Goal: Task Accomplishment & Management: Manage account settings

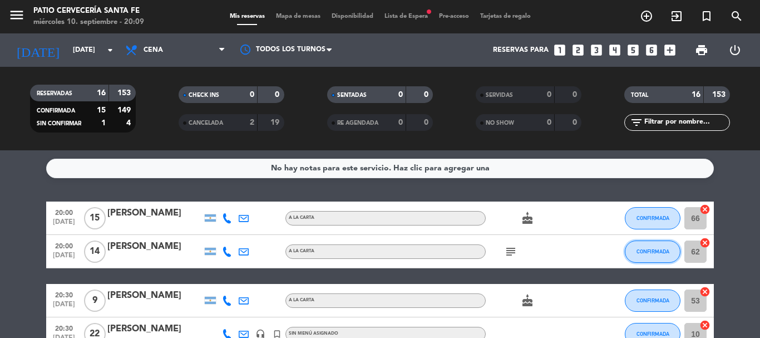
click at [649, 248] on button "CONFIRMADA" at bounding box center [653, 251] width 56 height 22
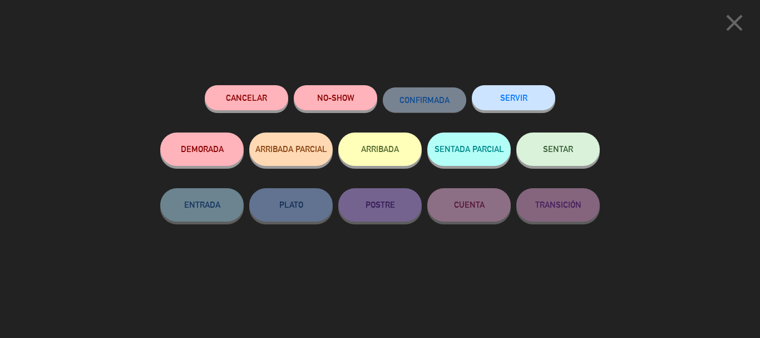
click at [569, 160] on button "SENTAR" at bounding box center [557, 148] width 83 height 33
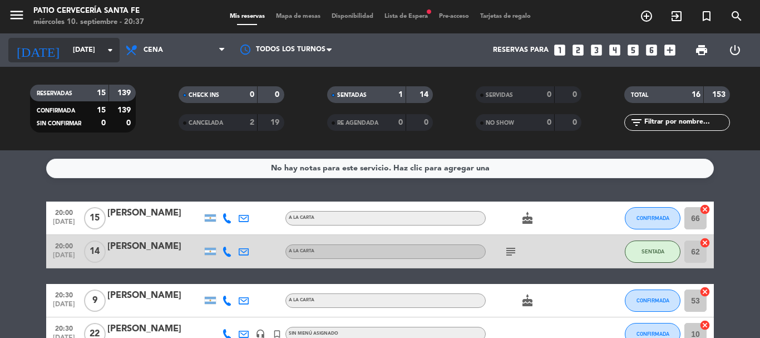
click at [89, 53] on input "[DATE]" at bounding box center [114, 50] width 94 height 19
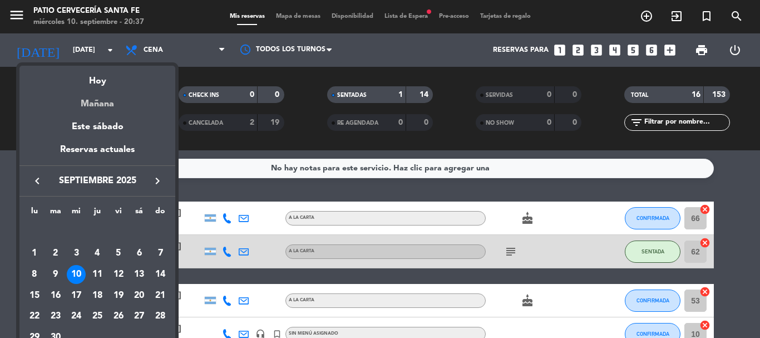
click at [98, 96] on div "Mañana" at bounding box center [97, 99] width 156 height 23
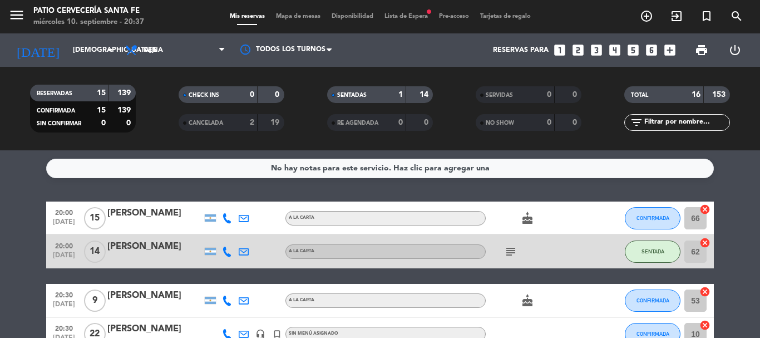
click at [98, 96] on strong "15" at bounding box center [101, 93] width 9 height 8
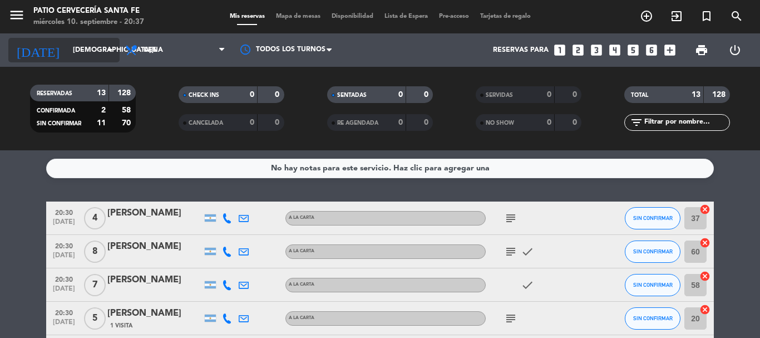
click at [80, 58] on input "[DEMOGRAPHIC_DATA][DATE]" at bounding box center [114, 50] width 94 height 19
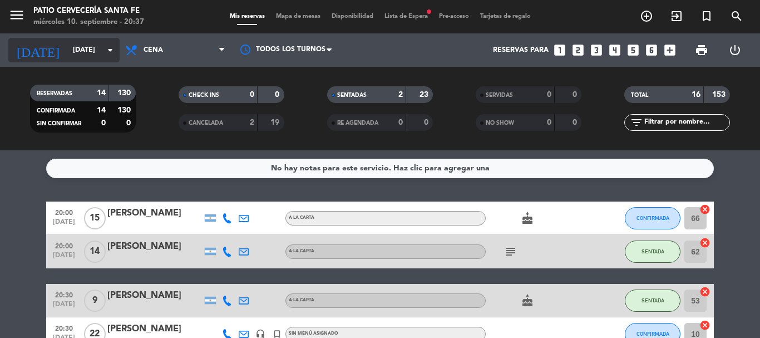
click at [100, 46] on input "[DATE]" at bounding box center [114, 50] width 94 height 19
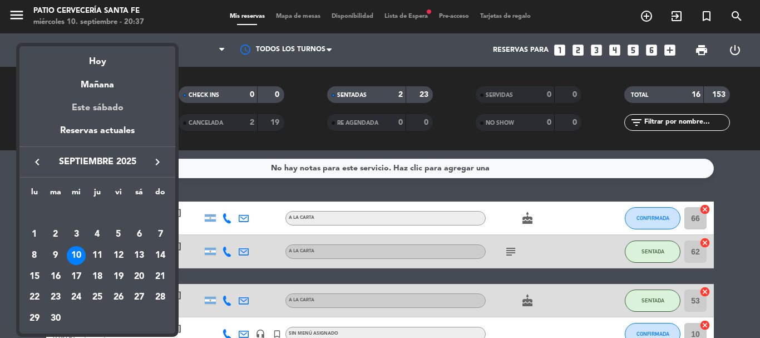
click at [95, 104] on div "Este sábado" at bounding box center [97, 107] width 156 height 31
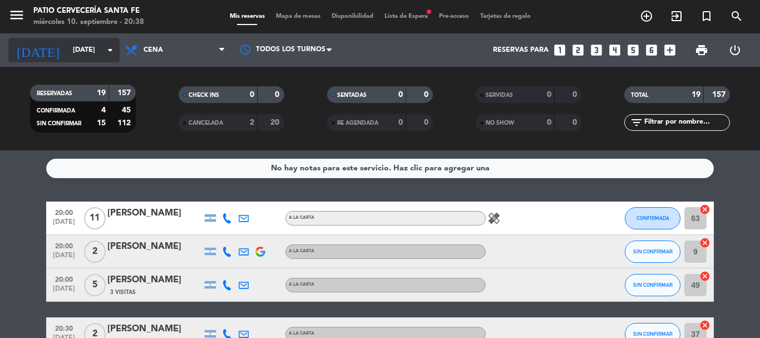
click at [102, 52] on input "[DATE]" at bounding box center [114, 50] width 94 height 19
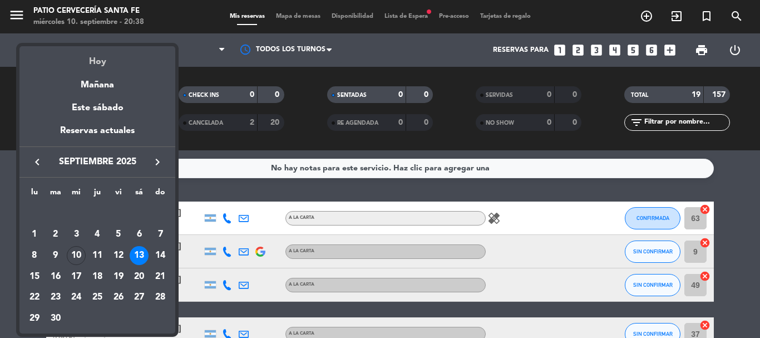
click at [100, 62] on div "Hoy" at bounding box center [97, 57] width 156 height 23
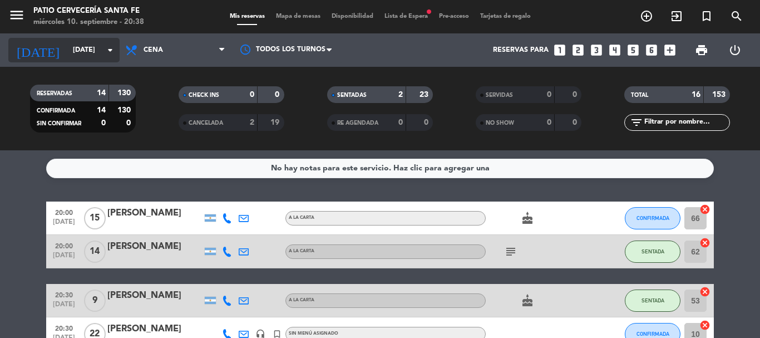
click at [102, 45] on input "[DATE]" at bounding box center [114, 50] width 94 height 19
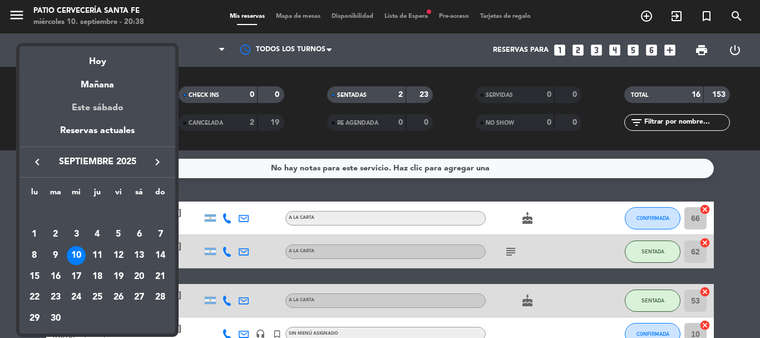
click at [102, 109] on div "Este sábado" at bounding box center [97, 107] width 156 height 31
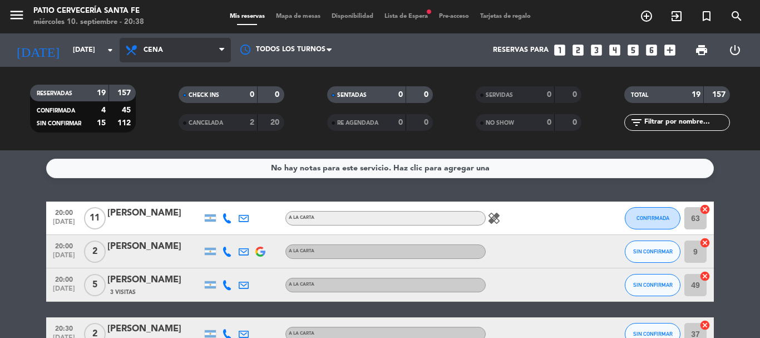
click at [156, 50] on span "Cena" at bounding box center [153, 50] width 19 height 8
click at [164, 101] on div "menu Patio Cervecería Santa Fe [DATE] 10. septiembre - 20:38 Mis reservas Mapa …" at bounding box center [380, 75] width 760 height 150
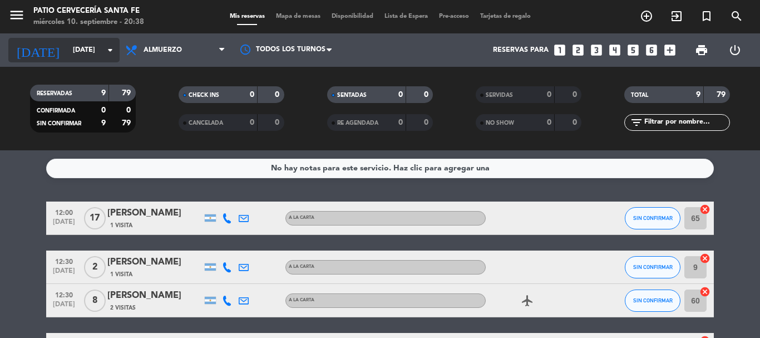
click at [97, 56] on input "[DATE]" at bounding box center [114, 50] width 94 height 19
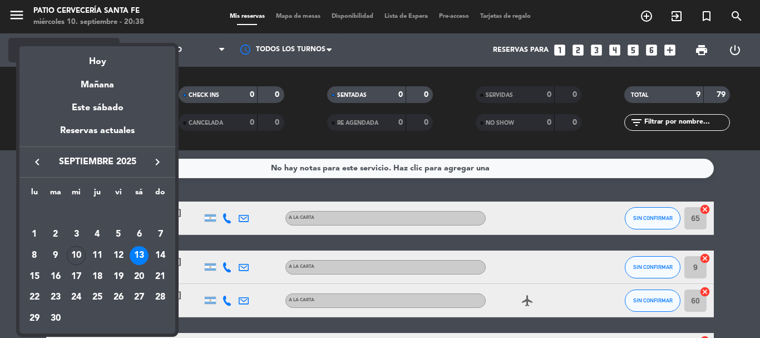
click at [97, 56] on div "Hoy" at bounding box center [97, 57] width 156 height 23
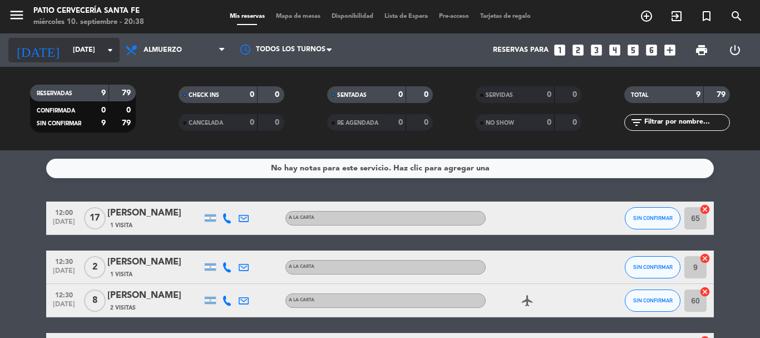
type input "[DATE]"
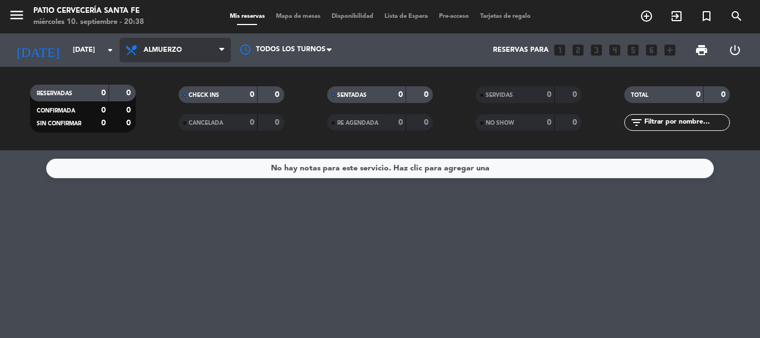
click at [176, 46] on span "Almuerzo" at bounding box center [163, 50] width 38 height 8
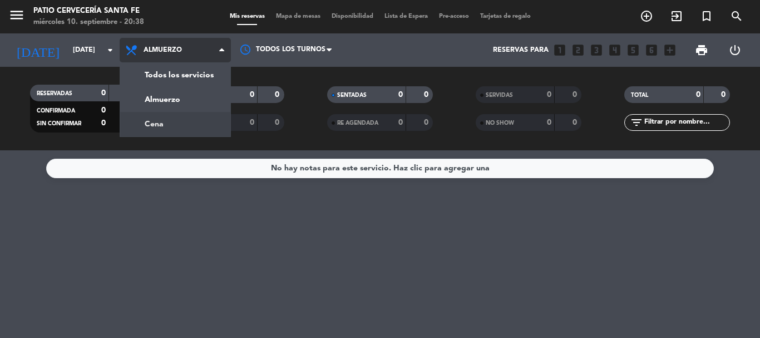
click at [151, 119] on div "menu Patio Cervecería Santa Fe [DATE] 10. septiembre - 20:38 Mis reservas Mapa …" at bounding box center [380, 75] width 760 height 150
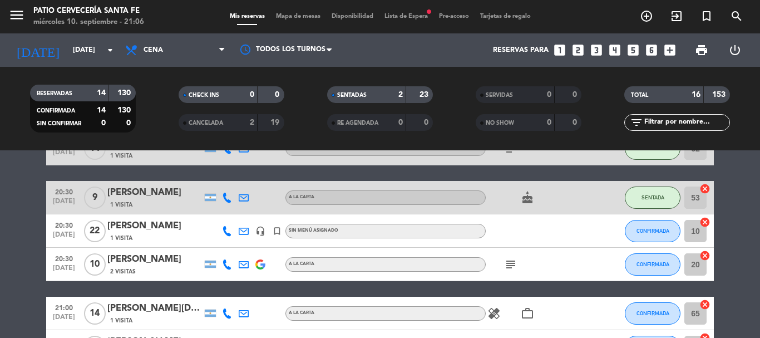
scroll to position [111, 0]
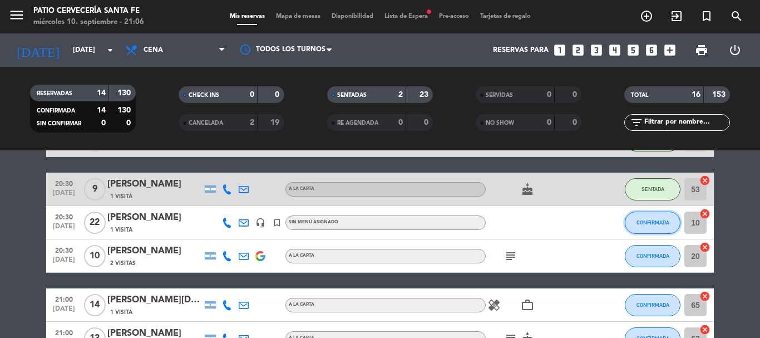
click at [662, 225] on span "CONFIRMADA" at bounding box center [653, 222] width 33 height 6
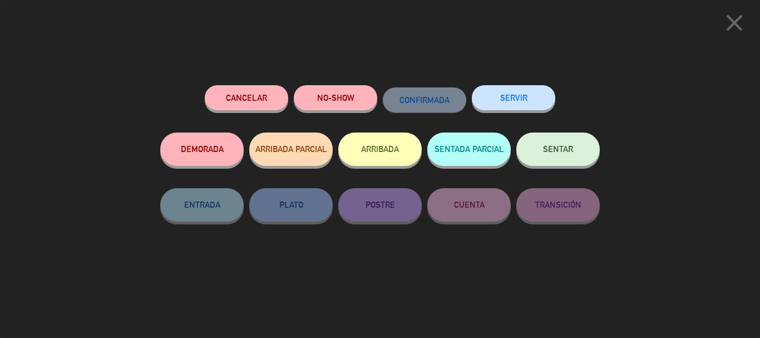
click at [572, 143] on button "SENTAR" at bounding box center [557, 148] width 83 height 33
